Goal: Transaction & Acquisition: Purchase product/service

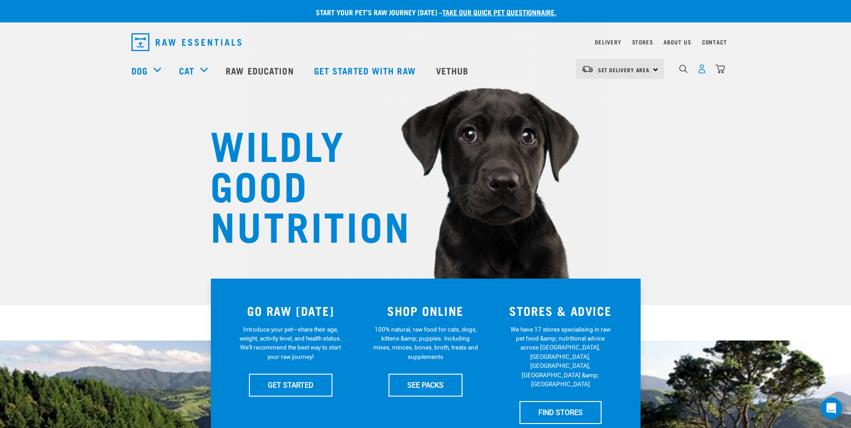
click at [702, 72] on img "dropdown navigation" at bounding box center [701, 68] width 9 height 9
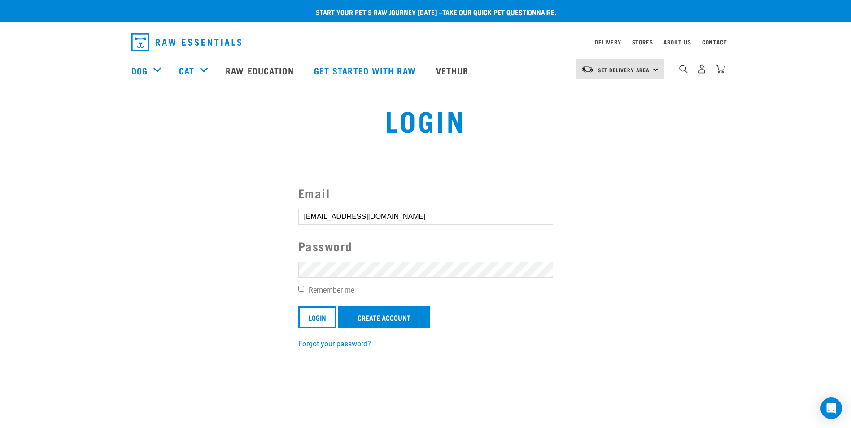
click at [302, 289] on input "Remember me" at bounding box center [301, 289] width 6 height 6
checkbox input "true"
click at [320, 316] on input "Login" at bounding box center [317, 317] width 38 height 22
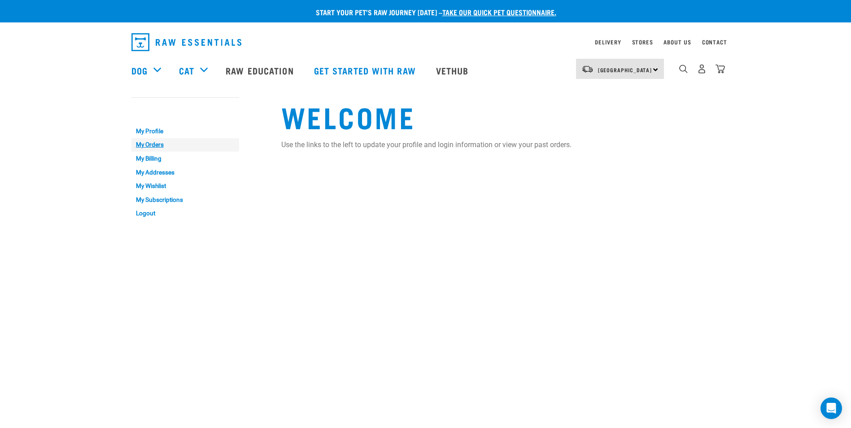
click at [149, 146] on link "My Orders" at bounding box center [185, 145] width 108 height 14
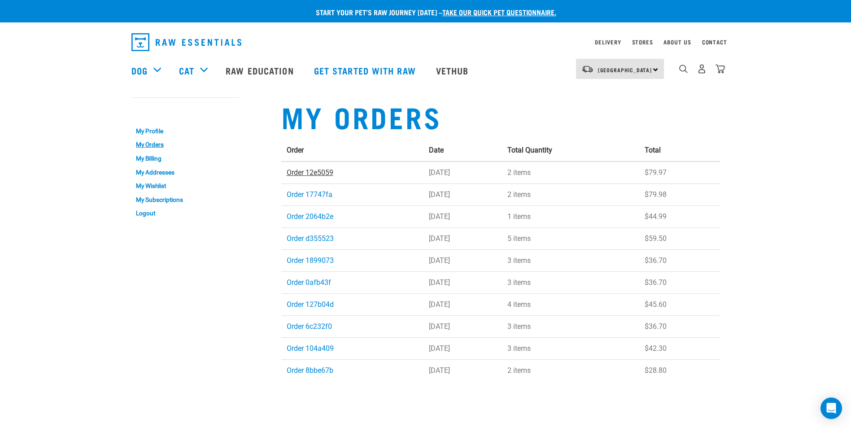
click at [316, 174] on link "Order 12e5059" at bounding box center [310, 172] width 47 height 9
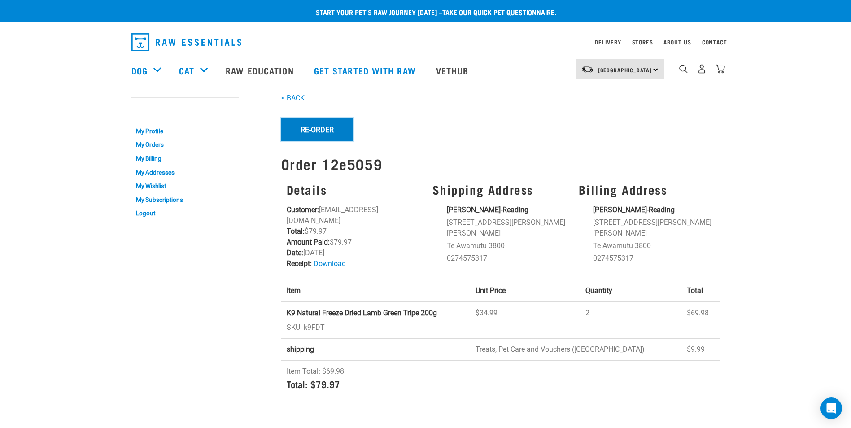
click at [321, 129] on button "Re-Order" at bounding box center [317, 129] width 72 height 23
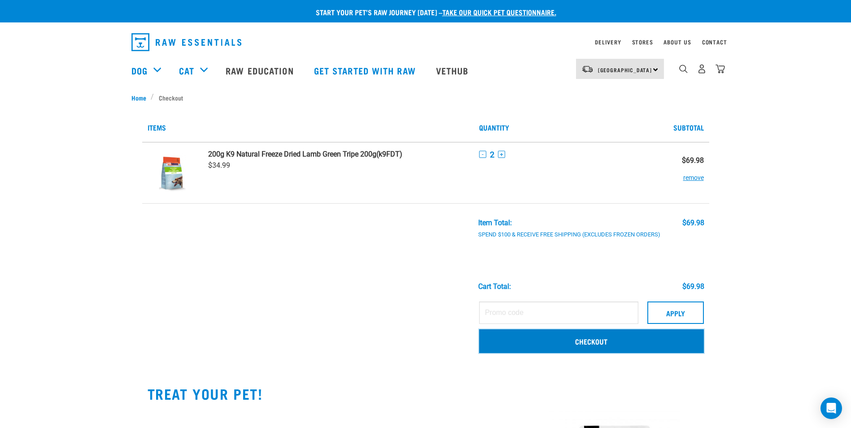
click at [595, 341] on link "Checkout" at bounding box center [591, 340] width 225 height 23
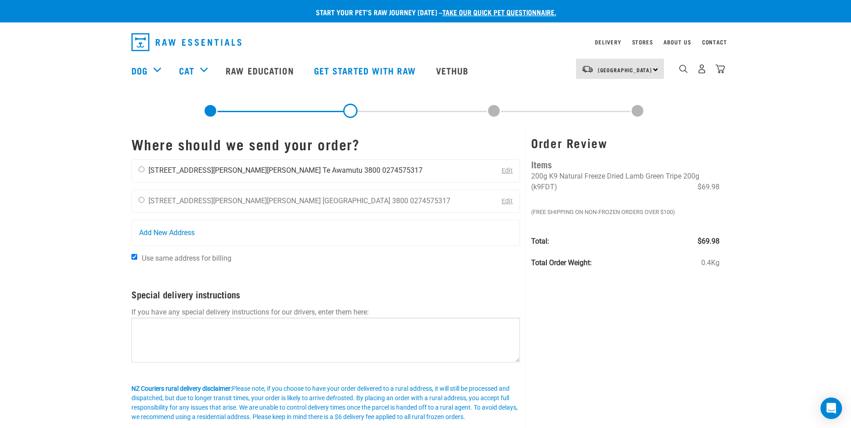
click at [140, 169] on input "radio" at bounding box center [142, 169] width 6 height 6
radio input "true"
click at [505, 201] on link "Edit" at bounding box center [507, 201] width 11 height 8
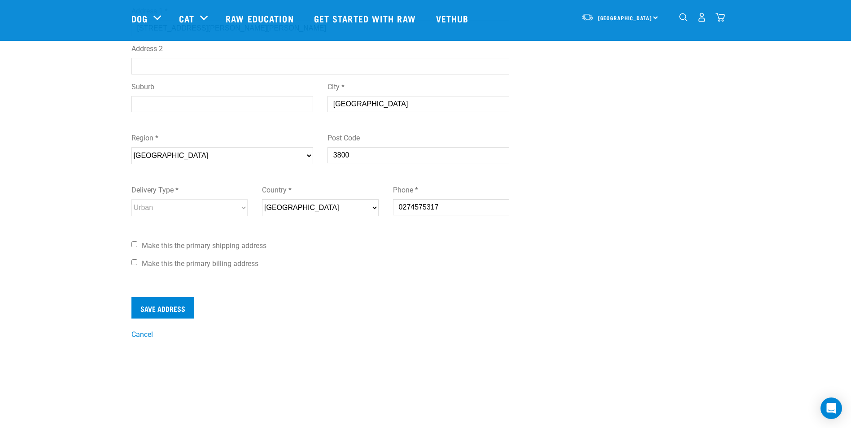
scroll to position [179, 0]
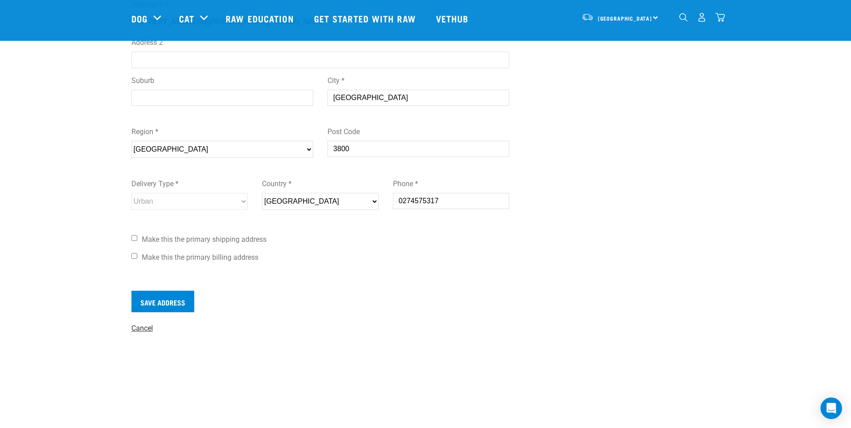
click at [151, 329] on link "Cancel" at bounding box center [142, 328] width 22 height 9
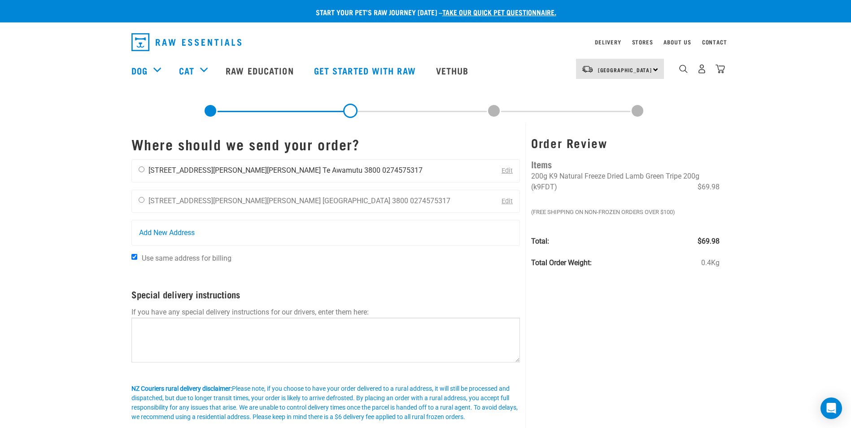
click at [144, 170] on input "radio" at bounding box center [142, 169] width 6 height 6
radio input "true"
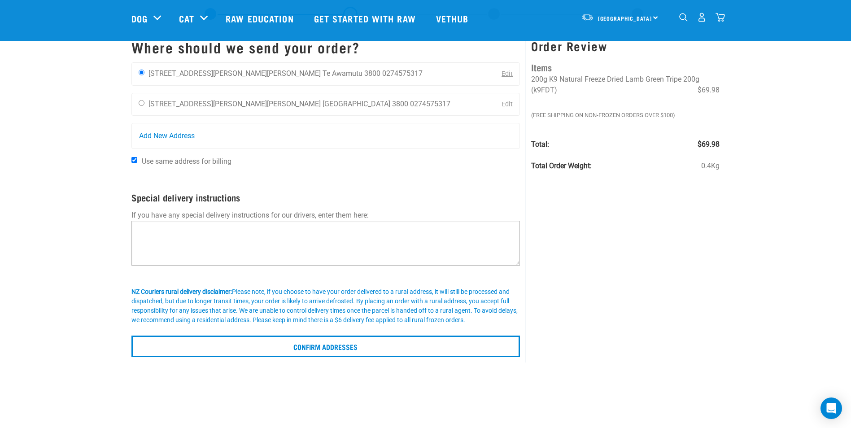
scroll to position [45, 0]
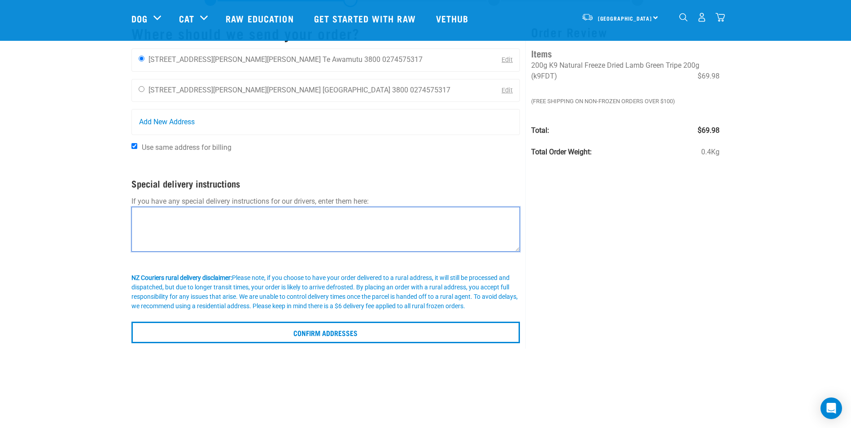
click at [158, 223] on textarea at bounding box center [325, 229] width 389 height 45
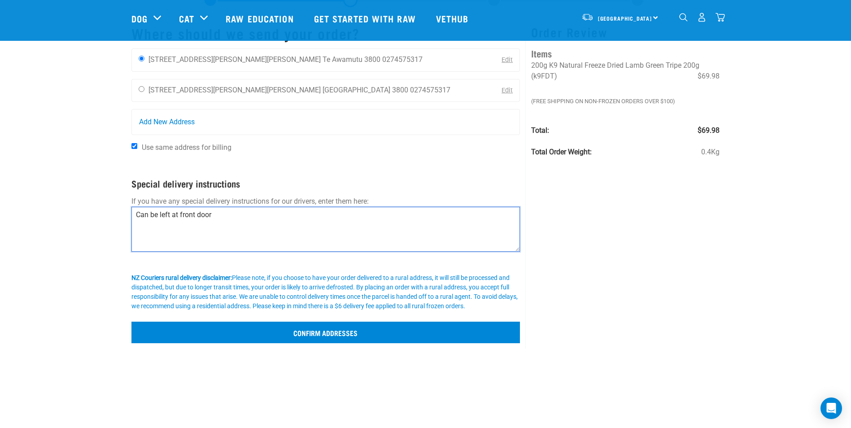
scroll to position [90, 0]
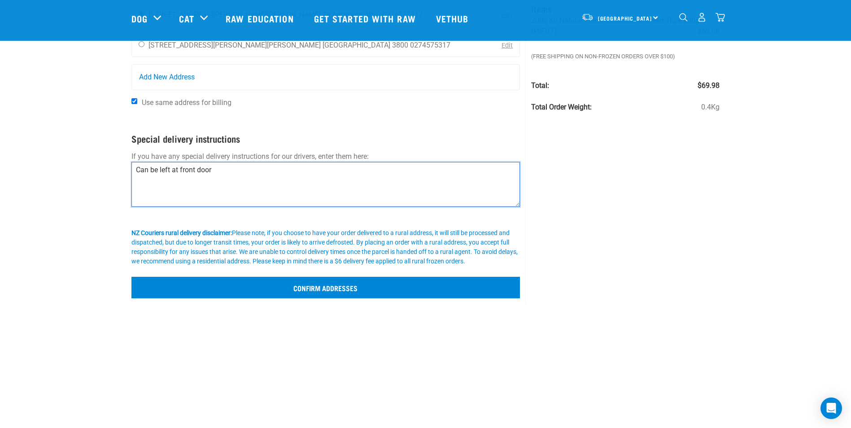
type textarea "Can be left at front door"
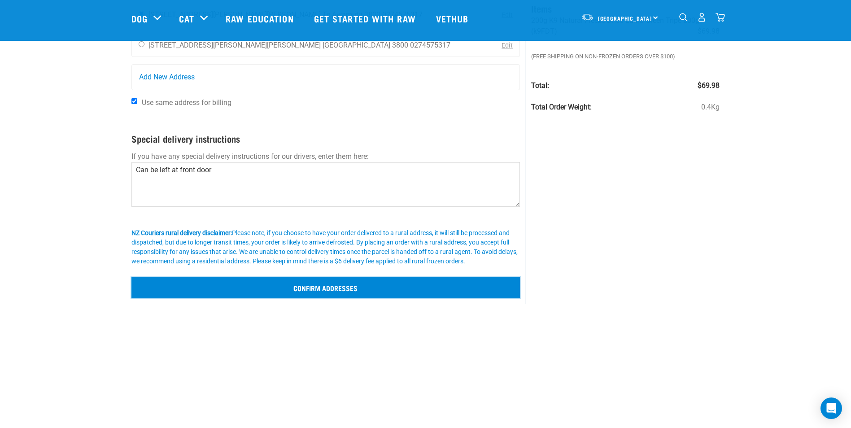
click at [344, 289] on input "Confirm addresses" at bounding box center [325, 288] width 389 height 22
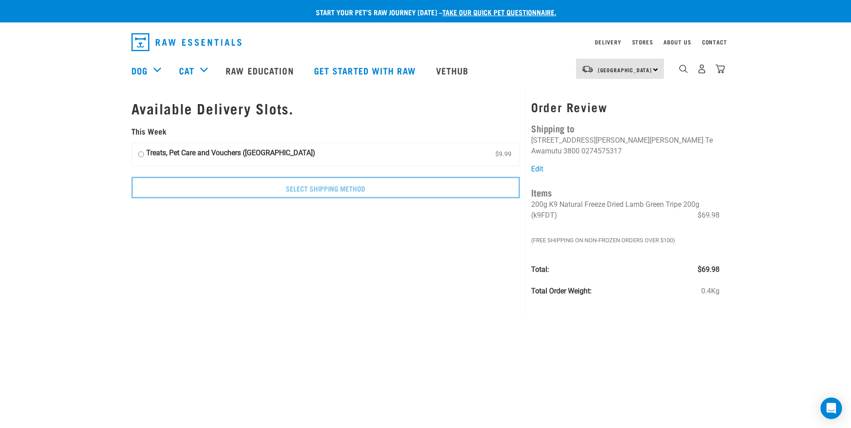
click at [143, 154] on input "Treats, Pet Care and Vouchers ([GEOGRAPHIC_DATA]) $9.99" at bounding box center [141, 154] width 6 height 13
radio input "true"
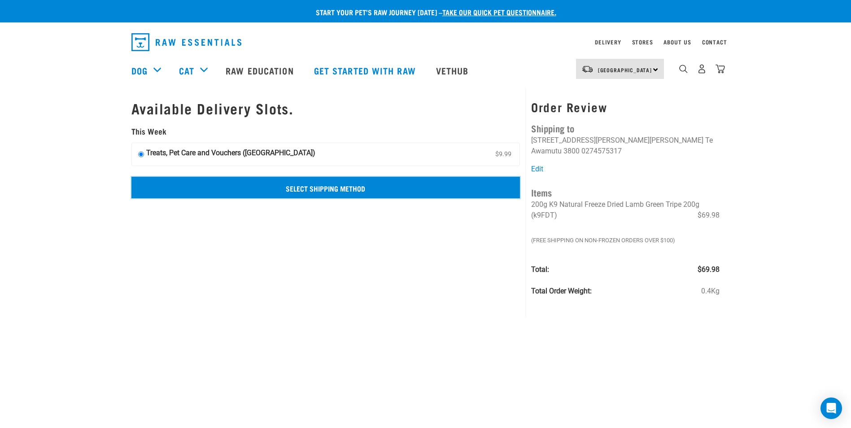
click at [323, 189] on input "Select Shipping Method" at bounding box center [325, 188] width 389 height 22
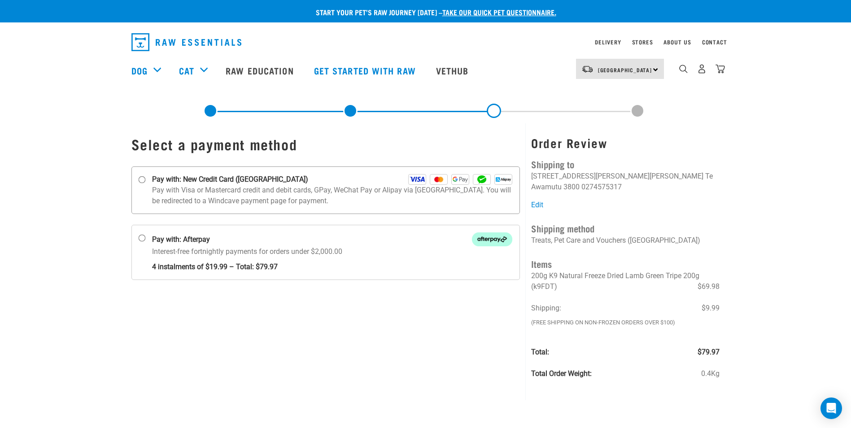
click at [144, 179] on input "Pay with: New Credit Card (Windcave)" at bounding box center [141, 179] width 7 height 7
radio input "true"
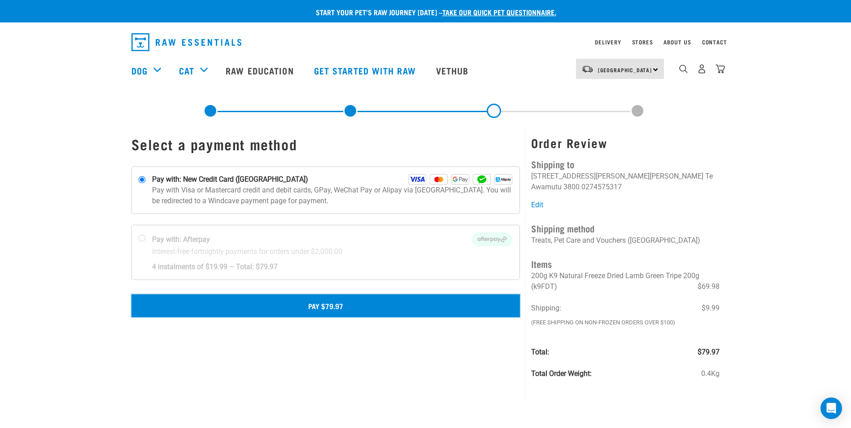
click at [357, 303] on button "Pay $79.97" at bounding box center [325, 305] width 389 height 22
